Goal: Task Accomplishment & Management: Check status

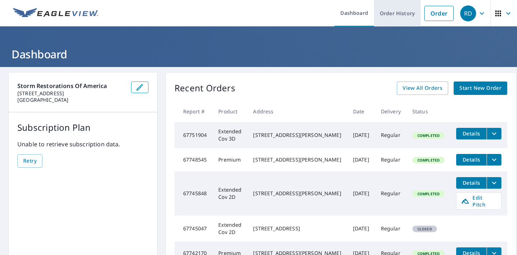
click at [406, 8] on link "Order History" at bounding box center [397, 13] width 47 height 26
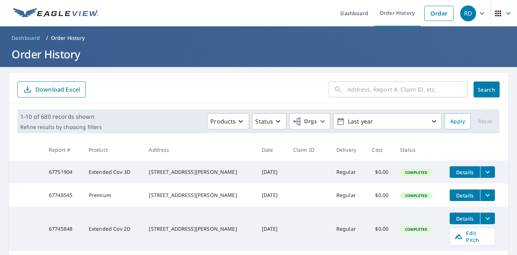
click at [366, 95] on input "text" at bounding box center [408, 89] width 120 height 20
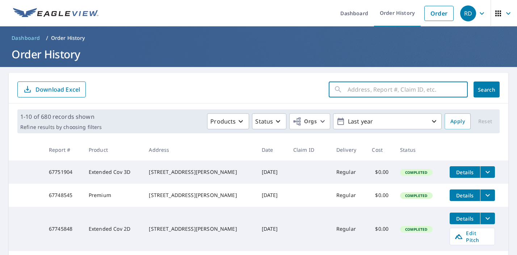
paste input "6425 E Gilpin"
type input "6425 E Gilpin"
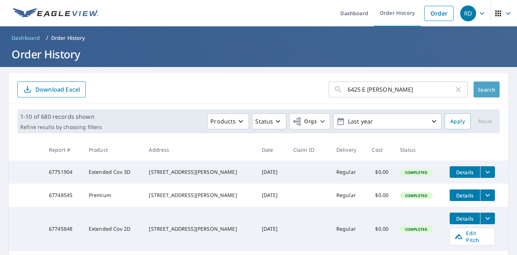
click at [484, 95] on button "Search" at bounding box center [487, 90] width 26 height 16
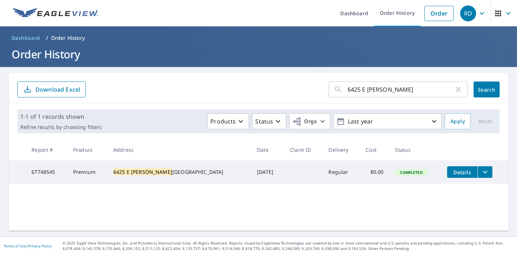
click at [475, 178] on td "Details" at bounding box center [475, 171] width 67 height 23
click at [481, 169] on icon "filesDropdownBtn-67748545" at bounding box center [485, 172] width 9 height 9
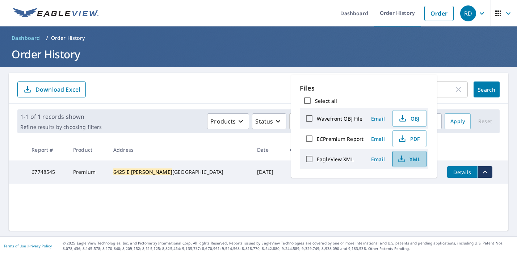
click at [408, 163] on button "XML" at bounding box center [410, 159] width 34 height 17
click at [409, 139] on span "PDF" at bounding box center [408, 138] width 23 height 9
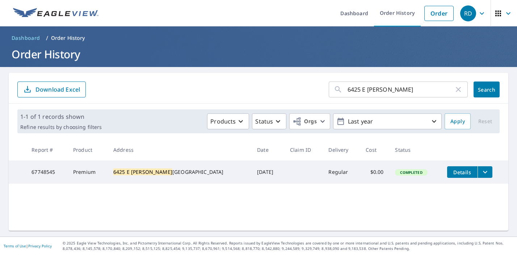
click at [459, 91] on icon "button" at bounding box center [458, 89] width 9 height 9
click at [398, 14] on link "Order History" at bounding box center [397, 13] width 47 height 26
